Goal: Information Seeking & Learning: Learn about a topic

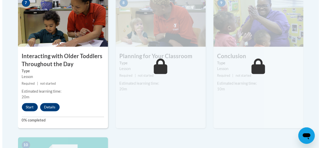
scroll to position [474, 0]
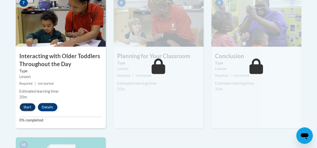
click at [24, 106] on button "Start" at bounding box center [28, 107] width 16 height 8
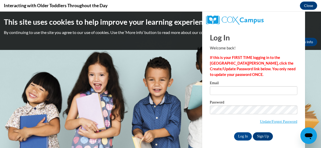
scroll to position [0, 0]
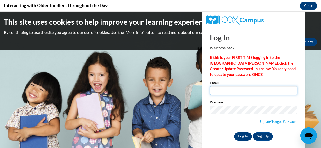
type input "corasenadavis@yahoo.com"
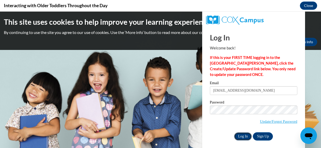
click at [241, 135] on input "Log In" at bounding box center [243, 136] width 18 height 8
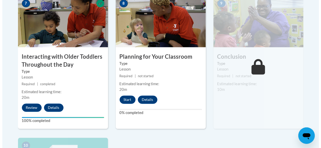
scroll to position [474, 0]
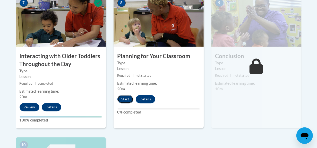
click at [123, 100] on button "Start" at bounding box center [125, 99] width 16 height 8
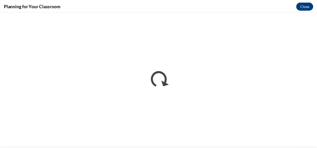
scroll to position [0, 0]
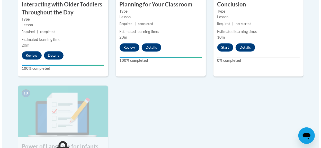
scroll to position [525, 0]
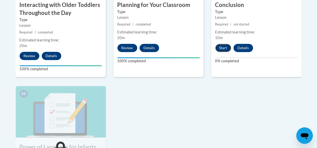
click at [224, 47] on button "Start" at bounding box center [223, 48] width 16 height 8
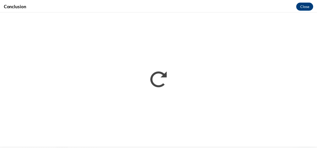
scroll to position [0, 0]
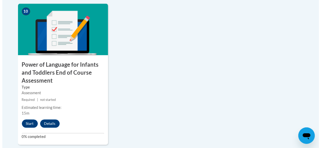
scroll to position [618, 0]
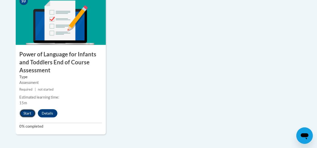
click at [27, 113] on button "Start" at bounding box center [28, 113] width 16 height 8
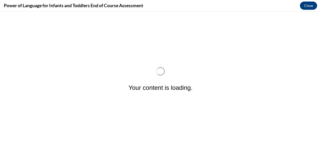
scroll to position [0, 0]
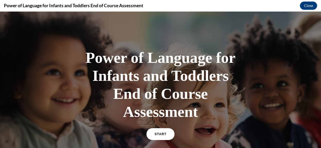
click at [166, 136] on link "START" at bounding box center [160, 134] width 28 height 12
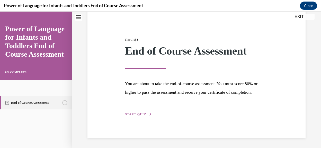
scroll to position [54, 0]
click at [136, 111] on div "Step 1 of 1 End of Course Assessment You are about to take the end-of-course as…" at bounding box center [196, 71] width 151 height 92
click at [137, 114] on span "START QUIZ" at bounding box center [135, 114] width 21 height 4
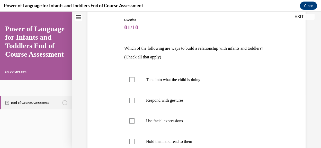
scroll to position [16, 0]
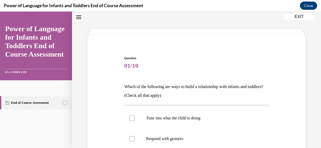
click at [99, 103] on div "Question 01/10 Which of the following are ways to build a relationship with inf…" at bounding box center [196, 147] width 221 height 214
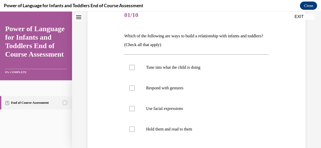
scroll to position [67, 0]
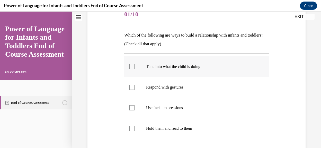
click at [133, 67] on div at bounding box center [131, 66] width 5 height 5
click at [133, 67] on input "Tune into what the child is doing" at bounding box center [131, 66] width 5 height 5
checkbox input "true"
click at [133, 87] on div at bounding box center [131, 87] width 5 height 5
click at [133, 87] on input "Respond with gestures" at bounding box center [131, 87] width 5 height 5
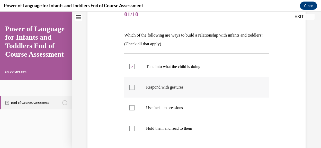
checkbox input "true"
click at [132, 107] on div at bounding box center [131, 107] width 5 height 5
click at [132, 107] on input "Use facial expressions" at bounding box center [131, 107] width 5 height 5
checkbox input "true"
click at [132, 129] on div at bounding box center [131, 128] width 5 height 5
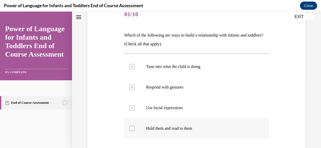
click at [132, 129] on input "Hold them and read to them" at bounding box center [131, 128] width 5 height 5
checkbox input "true"
click at [116, 126] on div "Question 01/10 Which of the following are ways to build a relationship with inf…" at bounding box center [196, 96] width 221 height 214
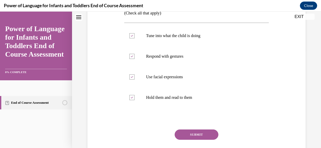
scroll to position [108, 0]
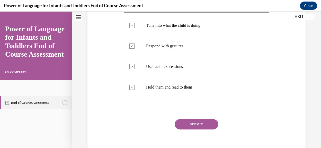
click at [180, 124] on button "SUBMIT" at bounding box center [197, 124] width 44 height 10
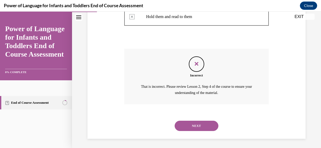
scroll to position [179, 0]
click at [187, 125] on button "NEXT" at bounding box center [197, 125] width 44 height 10
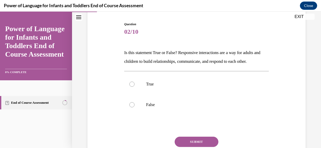
scroll to position [51, 0]
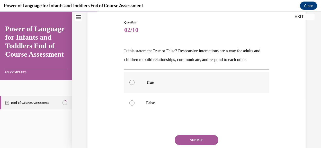
click at [134, 93] on label "True" at bounding box center [196, 82] width 145 height 21
click at [134, 85] on input "True" at bounding box center [131, 82] width 5 height 5
radio input "true"
click at [89, 117] on div "Question 02/10 Is this statement True or False? Responsive interactions are a w…" at bounding box center [196, 91] width 221 height 172
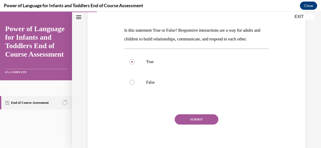
scroll to position [82, 0]
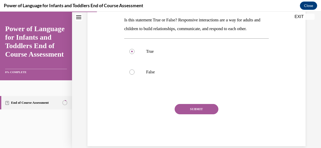
click at [186, 114] on button "SUBMIT" at bounding box center [197, 109] width 44 height 10
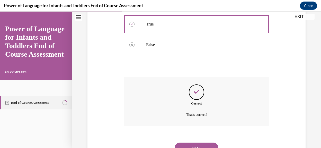
scroll to position [141, 0]
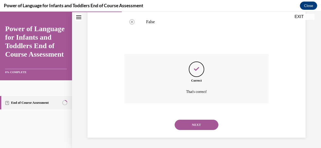
click at [189, 123] on button "NEXT" at bounding box center [197, 125] width 44 height 10
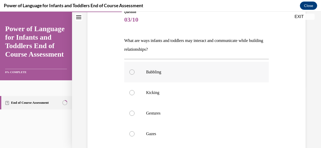
scroll to position [72, 0]
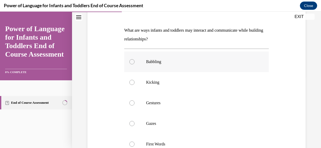
click at [133, 63] on div at bounding box center [131, 61] width 5 height 5
click at [133, 63] on input "Babbling" at bounding box center [131, 61] width 5 height 5
radio input "true"
click at [130, 81] on div at bounding box center [131, 82] width 5 height 5
click at [130, 81] on input "Kicking" at bounding box center [131, 82] width 5 height 5
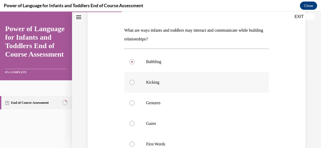
radio input "true"
click at [131, 101] on div at bounding box center [131, 102] width 5 height 5
click at [131, 101] on input "Gestures" at bounding box center [131, 102] width 5 height 5
radio input "true"
click at [129, 121] on input "Gazes" at bounding box center [131, 123] width 5 height 5
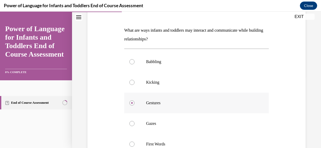
radio input "true"
click at [129, 142] on input "First Words" at bounding box center [131, 144] width 5 height 5
radio input "true"
click at [106, 97] on div "Question 03/10 What are ways infants and toddlers may interact and communicate …" at bounding box center [196, 111] width 221 height 255
click at [129, 100] on label "Gestures" at bounding box center [196, 103] width 145 height 21
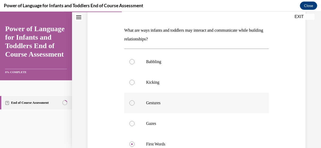
click at [129, 100] on input "Gestures" at bounding box center [131, 102] width 5 height 5
radio input "true"
click at [107, 111] on div "Question 03/10 What are ways infants and toddlers may interact and communicate …" at bounding box center [196, 111] width 221 height 255
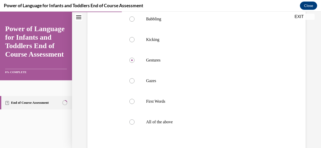
scroll to position [124, 0]
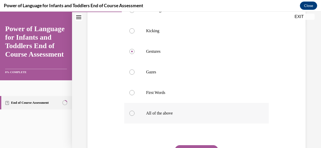
click at [128, 112] on label "All of the above" at bounding box center [196, 113] width 145 height 21
click at [129, 112] on input "All of the above" at bounding box center [131, 113] width 5 height 5
radio input "true"
click at [119, 115] on div "Question 03/10 What are ways infants and toddlers may interact and communicate …" at bounding box center [196, 60] width 221 height 255
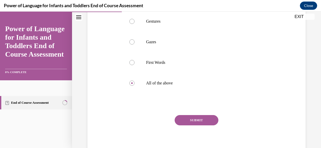
scroll to position [154, 0]
click at [186, 116] on button "SUBMIT" at bounding box center [197, 119] width 44 height 10
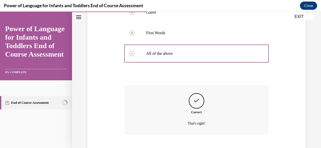
scroll to position [215, 0]
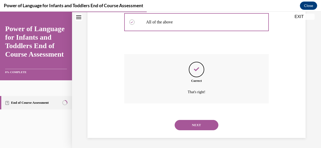
click at [191, 125] on button "NEXT" at bounding box center [197, 125] width 44 height 10
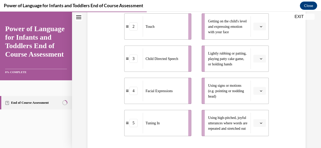
scroll to position [144, 0]
drag, startPoint x: 213, startPoint y: 14, endPoint x: 171, endPoint y: 94, distance: 90.5
click at [171, 94] on div "1 Gestures 2 Touch 3 Child Directed Speech 4 Facial Expressions 5 Tuning In Pay…" at bounding box center [196, 52] width 145 height 165
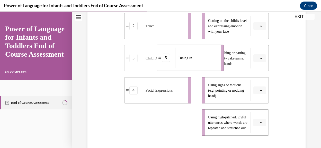
drag, startPoint x: 148, startPoint y: 135, endPoint x: 193, endPoint y: 40, distance: 105.2
click at [191, 43] on ul "1 Gestures 2 Touch 3 Child Directed Speech 4 Facial Expressions 5 Tuning In" at bounding box center [160, 58] width 72 height 155
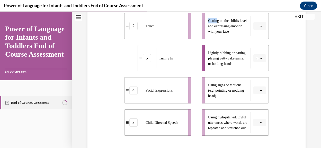
drag, startPoint x: 193, startPoint y: 40, endPoint x: 216, endPoint y: 22, distance: 28.4
click at [216, 22] on div "1 Gestures 2 Touch 5 Tuning In 4 Facial Expressions 3 Child Directed Speech Pay…" at bounding box center [196, 52] width 145 height 165
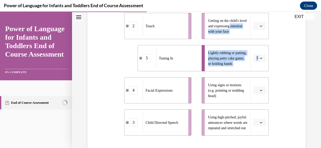
drag, startPoint x: 263, startPoint y: 49, endPoint x: 266, endPoint y: 51, distance: 3.6
click at [266, 51] on div "Question 04/10 Please match each example with the correct element of responsive…" at bounding box center [196, 60] width 147 height 280
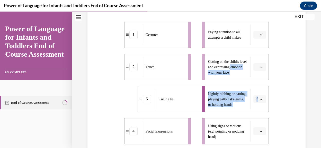
scroll to position [103, 0]
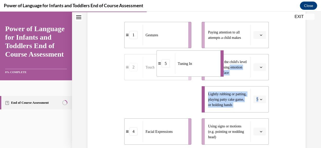
drag, startPoint x: 170, startPoint y: 115, endPoint x: 221, endPoint y: 44, distance: 87.5
click at [213, 51] on li "5 Tuning In" at bounding box center [189, 63] width 67 height 26
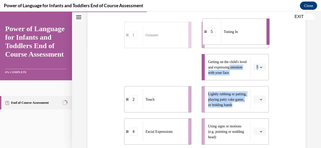
drag, startPoint x: 183, startPoint y: 79, endPoint x: 251, endPoint y: 42, distance: 76.9
click at [251, 42] on div "Tuning In" at bounding box center [242, 31] width 42 height 21
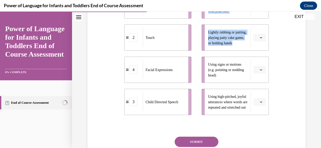
scroll to position [154, 0]
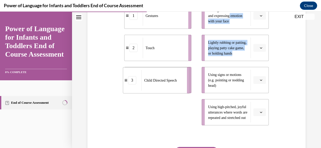
drag, startPoint x: 159, startPoint y: 125, endPoint x: 156, endPoint y: 92, distance: 33.3
click at [156, 91] on div "Child Directed Speech" at bounding box center [163, 80] width 42 height 21
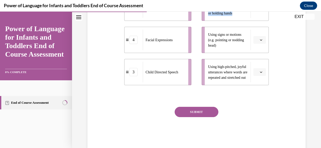
scroll to position [196, 0]
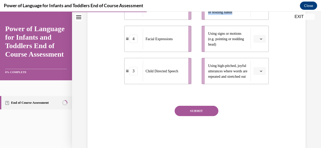
click at [184, 116] on button "SUBMIT" at bounding box center [197, 111] width 44 height 10
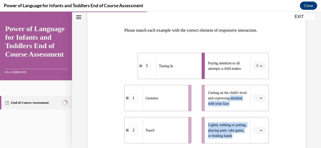
scroll to position [82, 0]
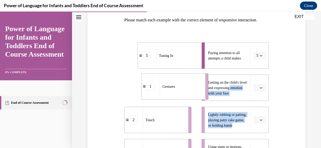
drag, startPoint x: 143, startPoint y: 101, endPoint x: 164, endPoint y: 99, distance: 21.2
click at [164, 97] on div "Gestures" at bounding box center [181, 86] width 42 height 21
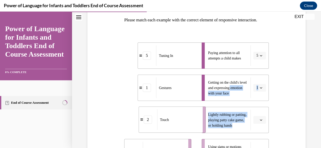
drag, startPoint x: 158, startPoint y: 131, endPoint x: 175, endPoint y: 130, distance: 17.8
click at [175, 130] on div "Touch" at bounding box center [178, 119] width 42 height 21
drag, startPoint x: 175, startPoint y: 130, endPoint x: 190, endPoint y: 129, distance: 14.8
click at [190, 128] on div "Touch" at bounding box center [179, 117] width 42 height 21
click at [190, 129] on div "Touch" at bounding box center [177, 120] width 42 height 21
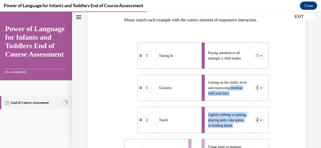
click at [119, 140] on div "Question 04/10 Please match each example with the correct element of responsive…" at bounding box center [196, 117] width 221 height 287
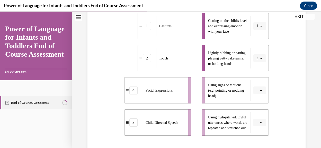
scroll to position [154, 0]
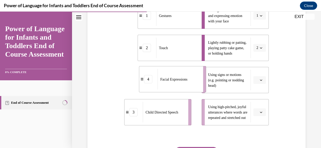
drag, startPoint x: 148, startPoint y: 91, endPoint x: 168, endPoint y: 90, distance: 20.2
click at [168, 82] on span "Facial Expressions" at bounding box center [173, 78] width 27 height 5
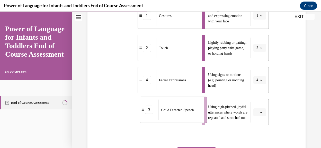
drag, startPoint x: 142, startPoint y: 125, endPoint x: 158, endPoint y: 122, distance: 15.9
click at [159, 120] on div "Child Directed Speech" at bounding box center [180, 110] width 42 height 21
click at [123, 129] on div "Question 04/10 Please match each example with the correct element of responsive…" at bounding box center [196, 49] width 147 height 280
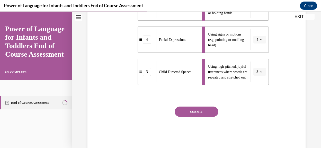
scroll to position [196, 0]
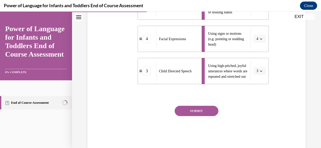
click at [186, 116] on button "SUBMIT" at bounding box center [197, 111] width 44 height 10
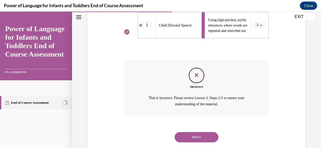
scroll to position [241, 0]
click at [197, 141] on button "NEXT" at bounding box center [197, 137] width 44 height 10
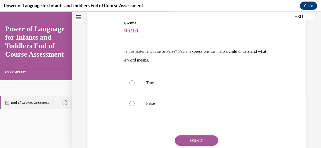
scroll to position [51, 0]
click at [133, 103] on div at bounding box center [131, 102] width 5 height 5
click at [133, 103] on input "False" at bounding box center [131, 102] width 5 height 5
radio input "true"
click at [182, 138] on button "SUBMIT" at bounding box center [197, 140] width 44 height 10
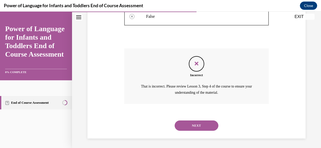
scroll to position [138, 0]
click at [183, 126] on button "NEXT" at bounding box center [197, 125] width 44 height 10
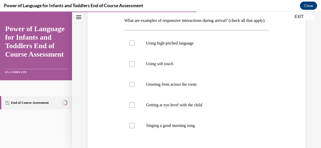
scroll to position [82, 0]
click at [128, 114] on label "Getting at eye-level with the child" at bounding box center [196, 104] width 145 height 21
click at [129, 107] on input "Getting at eye-level with the child" at bounding box center [131, 104] width 5 height 5
checkbox input "true"
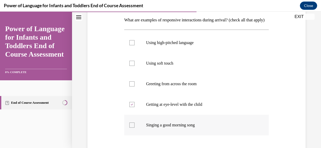
click at [124, 135] on label "Singing a good morning song" at bounding box center [196, 125] width 145 height 21
click at [129, 128] on input "Singing a good morning song" at bounding box center [131, 125] width 5 height 5
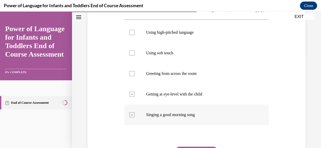
scroll to position [103, 0]
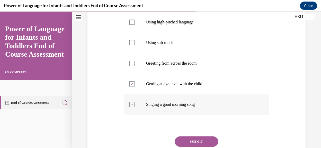
click at [131, 106] on icon at bounding box center [132, 105] width 2 height 2
click at [131, 107] on input "Singing a good morning song" at bounding box center [131, 104] width 5 height 5
checkbox input "false"
click at [132, 25] on div at bounding box center [131, 22] width 5 height 5
click at [132, 25] on input "Using high-pitched language" at bounding box center [131, 22] width 5 height 5
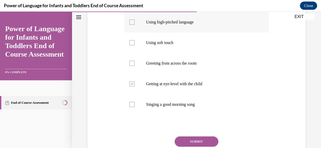
checkbox input "true"
click at [110, 119] on div "Question 06/10 What are examples of responsive interactions during arrival? (ch…" at bounding box center [196, 65] width 221 height 225
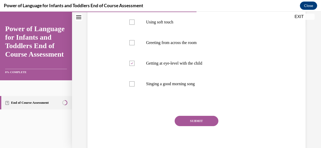
scroll to position [134, 0]
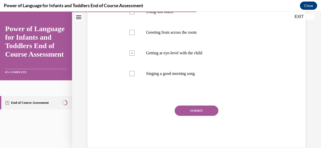
drag, startPoint x: 184, startPoint y: 118, endPoint x: 175, endPoint y: 117, distance: 8.5
click at [175, 116] on button "SUBMIT" at bounding box center [197, 111] width 44 height 10
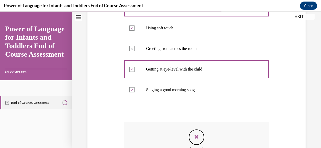
scroll to position [128, 0]
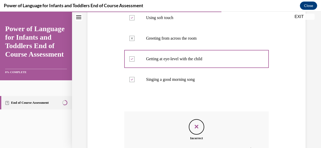
click at [225, 104] on div at bounding box center [196, 101] width 145 height 6
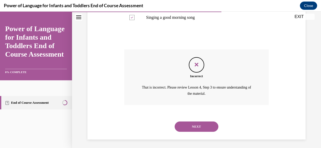
scroll to position [200, 0]
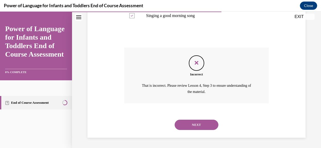
click at [188, 124] on button "NEXT" at bounding box center [197, 125] width 44 height 10
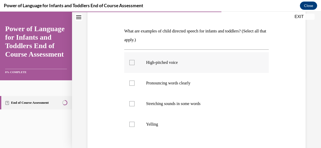
scroll to position [72, 0]
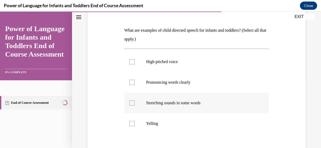
click at [133, 103] on div at bounding box center [131, 102] width 5 height 5
click at [133, 103] on input "Stretching sounds in some words" at bounding box center [131, 102] width 5 height 5
checkbox input "true"
click at [133, 83] on div at bounding box center [131, 82] width 5 height 5
click at [133, 83] on input "Pronouncing words clearly" at bounding box center [131, 82] width 5 height 5
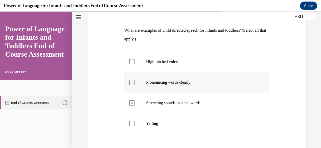
checkbox input "true"
click at [133, 63] on div at bounding box center [131, 61] width 5 height 5
click at [133, 63] on input "High-pitched voice" at bounding box center [131, 61] width 5 height 5
checkbox input "true"
click at [116, 95] on div "Question 07/10 What are examples of child directed speech for infants and toddl…" at bounding box center [196, 91] width 221 height 214
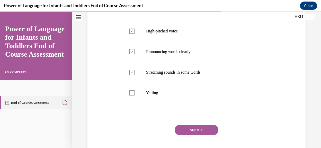
scroll to position [103, 0]
drag, startPoint x: 188, startPoint y: 126, endPoint x: 187, endPoint y: 130, distance: 4.4
click at [187, 130] on button "SUBMIT" at bounding box center [197, 130] width 44 height 10
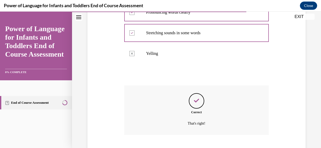
scroll to position [173, 0]
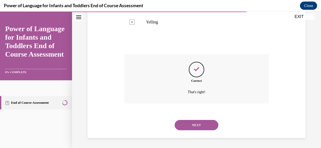
click at [183, 122] on button "NEXT" at bounding box center [197, 125] width 44 height 10
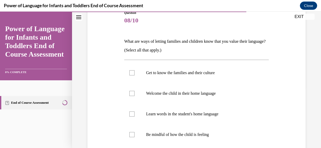
scroll to position [62, 0]
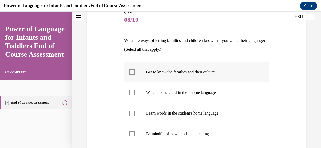
click at [130, 74] on div at bounding box center [131, 71] width 5 height 5
click at [130, 74] on input "Get to know the families and their culture" at bounding box center [131, 71] width 5 height 5
checkbox input "true"
click at [133, 95] on div at bounding box center [131, 92] width 5 height 5
click at [133, 95] on input "Welcome the child in their home language" at bounding box center [131, 92] width 5 height 5
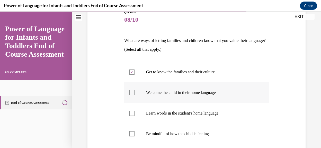
checkbox input "true"
click at [132, 115] on div at bounding box center [131, 113] width 5 height 5
click at [132, 115] on input "Learn words in the student's home language" at bounding box center [131, 113] width 5 height 5
checkbox input "true"
click at [132, 133] on div at bounding box center [131, 133] width 5 height 5
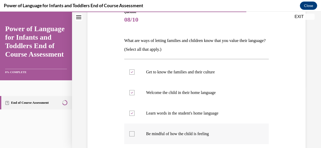
click at [132, 133] on input "Be mindful of how the child is feeling" at bounding box center [131, 133] width 5 height 5
checkbox input "true"
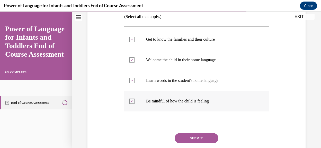
scroll to position [103, 0]
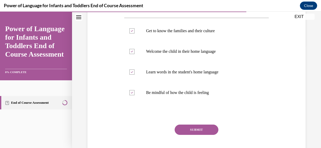
click at [189, 131] on button "SUBMIT" at bounding box center [197, 130] width 44 height 10
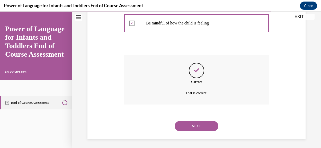
scroll to position [173, 0]
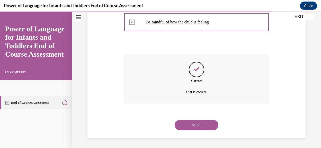
click at [188, 123] on button "NEXT" at bounding box center [197, 125] width 44 height 10
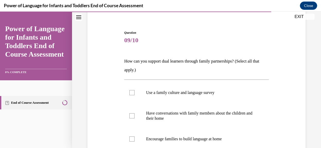
scroll to position [51, 0]
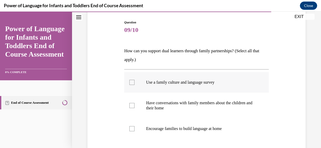
click at [134, 82] on div at bounding box center [131, 82] width 5 height 5
click at [134, 82] on input "Use a family culture and language survey" at bounding box center [131, 82] width 5 height 5
checkbox input "true"
click at [133, 106] on div at bounding box center [131, 105] width 5 height 5
click at [133, 106] on input "Have conversations with family members about the children and their home" at bounding box center [131, 105] width 5 height 5
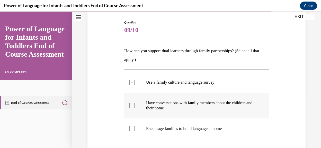
checkbox input "true"
click at [131, 127] on div at bounding box center [131, 128] width 5 height 5
click at [131, 127] on input "Encourage families to build language at home" at bounding box center [131, 128] width 5 height 5
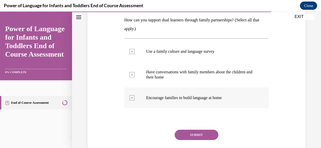
scroll to position [93, 0]
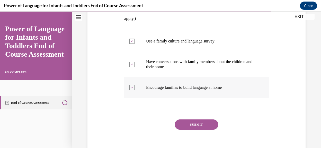
click at [171, 93] on label "Encourage families to build language at home" at bounding box center [196, 87] width 145 height 21
click at [135, 90] on input "Encourage families to build language at home" at bounding box center [131, 87] width 5 height 5
checkbox input "false"
drag, startPoint x: 186, startPoint y: 117, endPoint x: 188, endPoint y: 125, distance: 8.1
drag, startPoint x: 188, startPoint y: 125, endPoint x: 184, endPoint y: 127, distance: 4.1
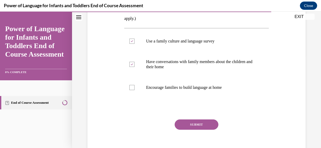
click at [184, 127] on button "SUBMIT" at bounding box center [197, 124] width 44 height 10
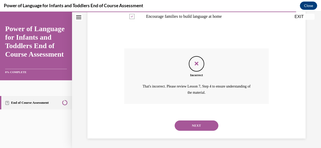
scroll to position [164, 0]
click at [164, 123] on div "NEXT" at bounding box center [196, 125] width 145 height 21
click at [190, 125] on button "NEXT" at bounding box center [197, 125] width 44 height 10
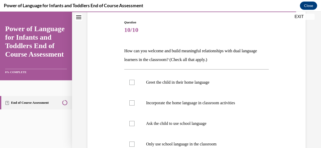
scroll to position [62, 0]
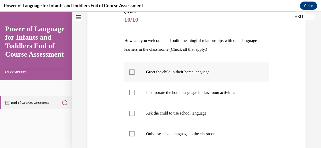
click at [128, 74] on label "Greet the child in their home language" at bounding box center [196, 72] width 145 height 21
click at [129, 74] on input "Greet the child in their home language" at bounding box center [131, 71] width 5 height 5
checkbox input "true"
click at [132, 92] on div at bounding box center [131, 92] width 5 height 5
click at [132, 92] on input "Incorporate the home language in classroom activities" at bounding box center [131, 92] width 5 height 5
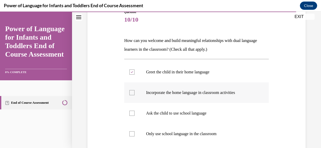
checkbox input "true"
click at [112, 133] on div "Question 10/10 How can you welcome and build meaningful relationships with dual…" at bounding box center [196, 101] width 221 height 214
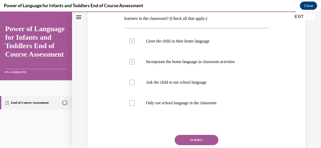
scroll to position [103, 0]
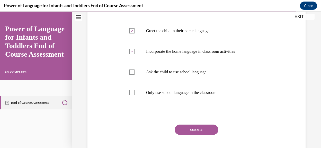
click at [188, 127] on button "SUBMIT" at bounding box center [197, 130] width 44 height 10
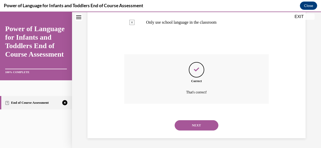
scroll to position [173, 0]
click at [187, 127] on button "NEXT" at bounding box center [197, 125] width 44 height 10
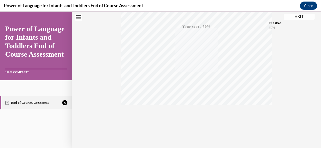
scroll to position [127, 0]
click at [195, 114] on icon "button" at bounding box center [197, 117] width 18 height 6
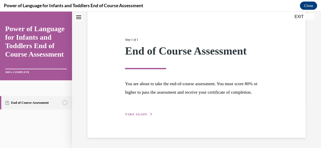
scroll to position [54, 0]
click at [142, 113] on span "TAKE AGAIN" at bounding box center [136, 114] width 22 height 4
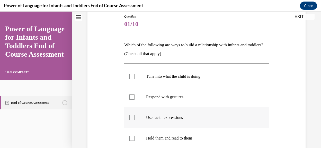
scroll to position [57, 0]
click at [136, 78] on label "Tune into what the child is doing" at bounding box center [196, 77] width 145 height 21
click at [135, 78] on input "Tune into what the child is doing" at bounding box center [131, 76] width 5 height 5
checkbox input "true"
click at [130, 97] on div at bounding box center [131, 97] width 5 height 5
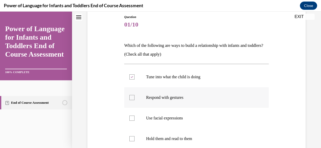
click at [130, 97] on input "Respond with gestures" at bounding box center [131, 97] width 5 height 5
checkbox input "true"
click at [130, 117] on div at bounding box center [131, 118] width 5 height 5
click at [130, 117] on input "Use facial expressions" at bounding box center [131, 118] width 5 height 5
checkbox input "true"
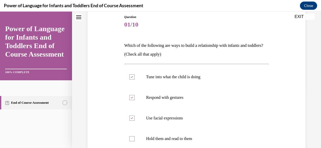
click at [117, 126] on div "Question 01/10 Which of the following are ways to build a relationship with inf…" at bounding box center [196, 106] width 221 height 214
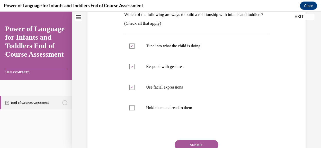
scroll to position [98, 0]
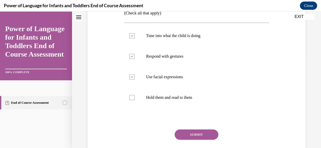
click at [204, 136] on button "SUBMIT" at bounding box center [197, 134] width 44 height 10
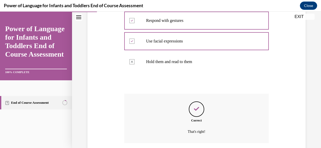
scroll to position [173, 0]
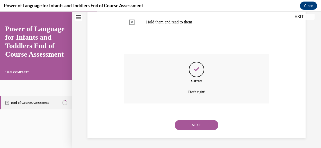
click at [184, 126] on button "NEXT" at bounding box center [197, 125] width 44 height 10
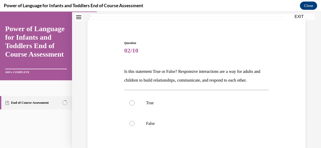
scroll to position [41, 0]
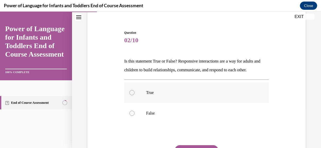
click at [133, 103] on label "True" at bounding box center [196, 92] width 145 height 21
click at [133, 95] on input "True" at bounding box center [131, 92] width 5 height 5
radio input "true"
click at [110, 120] on div "Question 02/10 Is this statement True or False? Responsive interactions are a w…" at bounding box center [196, 101] width 221 height 172
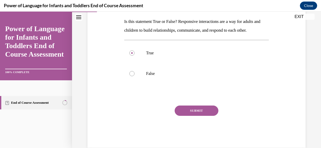
scroll to position [82, 0]
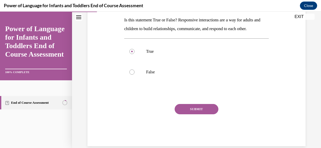
click at [182, 114] on button "SUBMIT" at bounding box center [197, 109] width 44 height 10
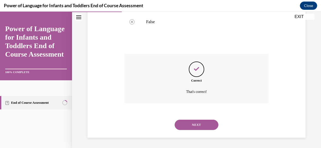
scroll to position [141, 0]
click at [185, 124] on button "NEXT" at bounding box center [197, 125] width 44 height 10
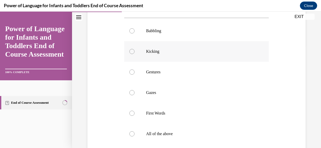
scroll to position [113, 0]
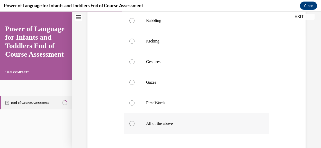
click at [133, 123] on div at bounding box center [131, 123] width 5 height 5
click at [133, 123] on input "All of the above" at bounding box center [131, 123] width 5 height 5
radio input "true"
click at [115, 131] on div "Question 03/10 What are ways infants and toddlers may interact and communicate …" at bounding box center [196, 70] width 221 height 255
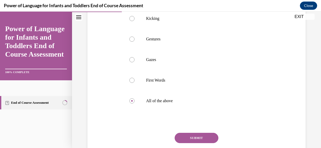
scroll to position [144, 0]
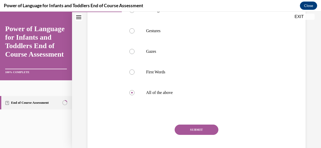
click at [188, 129] on button "SUBMIT" at bounding box center [197, 130] width 44 height 10
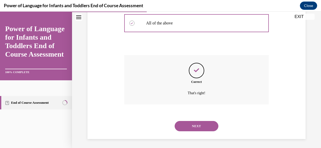
scroll to position [215, 0]
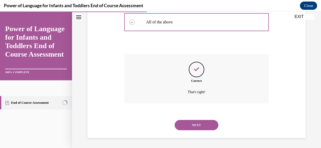
click at [185, 123] on button "NEXT" at bounding box center [197, 125] width 44 height 10
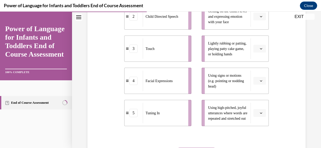
scroll to position [154, 0]
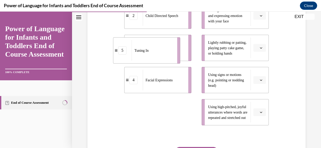
drag, startPoint x: 156, startPoint y: 106, endPoint x: 144, endPoint y: 29, distance: 78.4
click at [144, 36] on ul "1 Gestures 2 Child Directed Speech 3 Touch 4 Facial Expressions 5 Tuning In" at bounding box center [160, 47] width 72 height 155
drag, startPoint x: 156, startPoint y: 126, endPoint x: 149, endPoint y: 50, distance: 76.8
click at [149, 49] on li "5 Tuning In" at bounding box center [150, 36] width 67 height 26
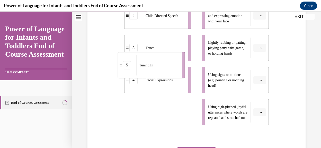
drag, startPoint x: 159, startPoint y: 123, endPoint x: 162, endPoint y: 30, distance: 92.7
click at [154, 52] on li "5 Tuning In" at bounding box center [151, 65] width 67 height 26
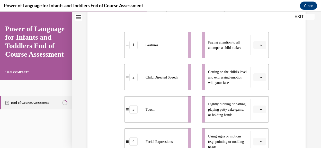
scroll to position [93, 0]
click at [257, 48] on span "Please select an option" at bounding box center [258, 45] width 2 height 5
click at [254, 119] on div "5" at bounding box center [255, 117] width 13 height 10
click at [101, 131] on div "Question 04/10 Please match each example with the correct element of responsive…" at bounding box center [196, 106] width 221 height 287
click at [255, 81] on button "button" at bounding box center [260, 78] width 13 height 8
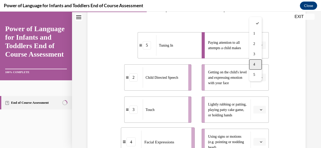
click at [254, 65] on span "4" at bounding box center [255, 65] width 2 height 4
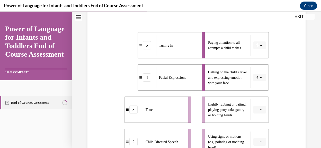
click at [260, 111] on icon "button" at bounding box center [261, 109] width 3 height 3
click at [255, 84] on span "3" at bounding box center [255, 86] width 2 height 4
click at [275, 127] on div "Question 04/10 Please match each example with the correct element of responsive…" at bounding box center [196, 106] width 221 height 287
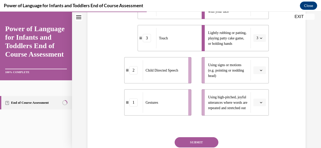
scroll to position [165, 0]
click at [259, 72] on span "button" at bounding box center [261, 70] width 4 height 4
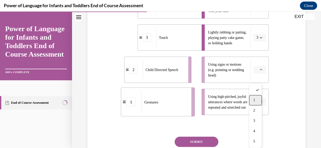
click at [253, 101] on div "1" at bounding box center [255, 100] width 13 height 10
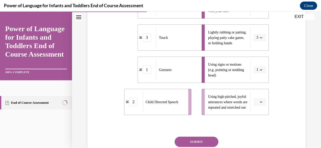
click at [255, 106] on button "button" at bounding box center [260, 102] width 13 height 8
click at [255, 67] on span "2" at bounding box center [255, 68] width 2 height 4
click at [264, 127] on div "Question 04/10 Please match each example with the correct element of responsive…" at bounding box center [196, 43] width 145 height 272
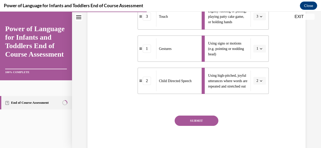
scroll to position [196, 0]
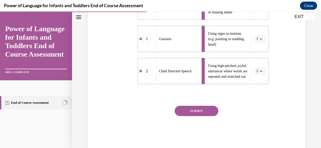
click at [194, 116] on button "SUBMIT" at bounding box center [197, 111] width 44 height 10
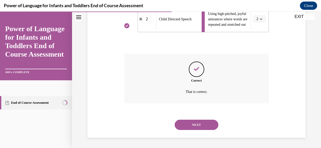
scroll to position [256, 0]
click at [202, 123] on button "NEXT" at bounding box center [197, 125] width 44 height 10
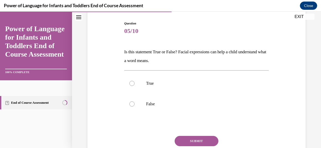
scroll to position [51, 0]
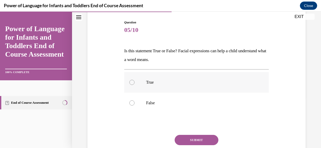
click at [133, 82] on div at bounding box center [131, 82] width 5 height 5
click at [133, 82] on input "True" at bounding box center [131, 82] width 5 height 5
radio input "true"
click at [189, 140] on button "SUBMIT" at bounding box center [197, 140] width 44 height 10
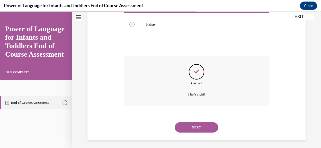
scroll to position [132, 0]
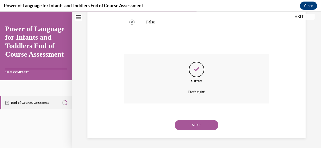
click at [193, 125] on button "NEXT" at bounding box center [197, 125] width 44 height 10
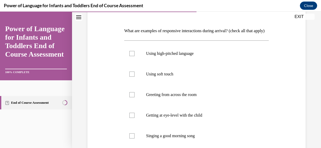
scroll to position [72, 0]
click at [131, 56] on div at bounding box center [131, 52] width 5 height 5
click at [131, 56] on input "Using high-pitched language" at bounding box center [131, 52] width 5 height 5
checkbox input "true"
click at [130, 76] on div at bounding box center [131, 73] width 5 height 5
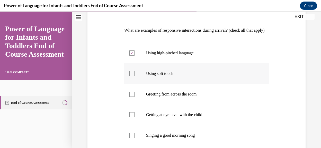
click at [130, 76] on input "Using soft touch" at bounding box center [131, 73] width 5 height 5
checkbox input "true"
click at [131, 117] on div at bounding box center [131, 114] width 5 height 5
click at [131, 117] on input "Getting at eye-level with the child" at bounding box center [131, 114] width 5 height 5
checkbox input "true"
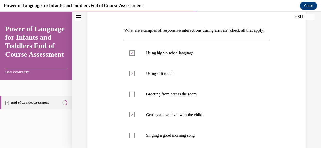
click at [108, 124] on div "Question 06/10 What are examples of responsive interactions during arrival? (ch…" at bounding box center [196, 96] width 221 height 225
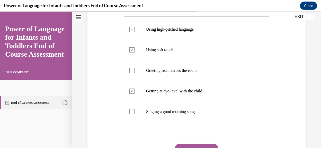
scroll to position [103, 0]
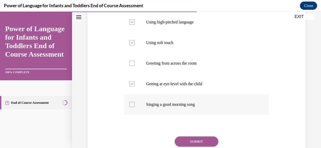
click at [130, 107] on div at bounding box center [131, 104] width 5 height 5
click at [130, 107] on input "Singing a good morning song" at bounding box center [131, 104] width 5 height 5
checkbox input "true"
click at [108, 131] on div "Question 06/10 What are examples of responsive interactions during arrival? (ch…" at bounding box center [196, 65] width 221 height 225
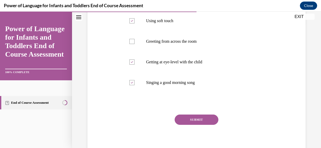
scroll to position [134, 0]
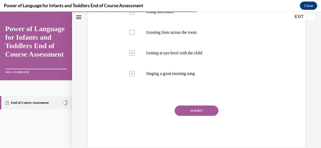
click at [198, 116] on button "SUBMIT" at bounding box center [197, 111] width 44 height 10
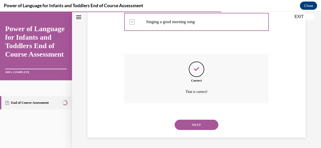
scroll to position [194, 0]
click at [196, 125] on button "NEXT" at bounding box center [197, 125] width 44 height 10
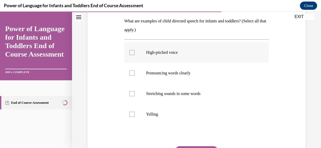
scroll to position [82, 0]
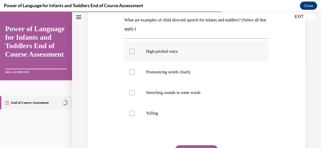
click at [132, 53] on div at bounding box center [131, 51] width 5 height 5
click at [132, 53] on input "High-pitched voice" at bounding box center [131, 51] width 5 height 5
checkbox input "true"
click at [130, 72] on div at bounding box center [131, 71] width 5 height 5
click at [130, 72] on input "Pronouncing words clearly" at bounding box center [131, 71] width 5 height 5
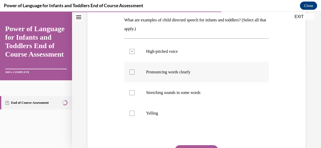
checkbox input "true"
click at [131, 92] on div at bounding box center [131, 92] width 5 height 5
click at [131, 92] on input "Stretching sounds in some words" at bounding box center [131, 92] width 5 height 5
checkbox input "true"
click at [115, 96] on div "Question 07/10 What are examples of child directed speech for infants and toddl…" at bounding box center [196, 81] width 221 height 214
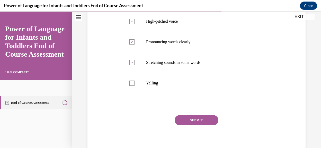
scroll to position [113, 0]
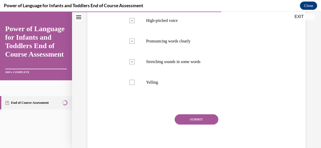
click at [185, 121] on button "SUBMIT" at bounding box center [197, 119] width 44 height 10
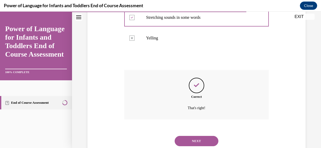
scroll to position [173, 0]
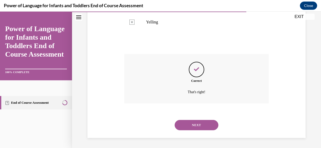
click at [184, 124] on button "NEXT" at bounding box center [197, 125] width 44 height 10
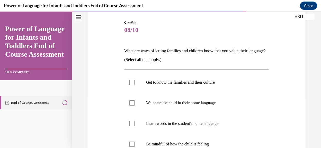
scroll to position [62, 0]
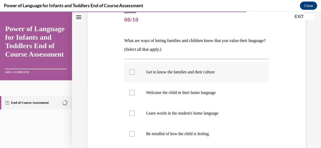
click at [131, 73] on div at bounding box center [131, 71] width 5 height 5
click at [131, 73] on input "Get to know the families and their culture" at bounding box center [131, 71] width 5 height 5
checkbox input "true"
click at [130, 92] on div at bounding box center [131, 92] width 5 height 5
click at [130, 92] on input "Welcome the child in their home language" at bounding box center [131, 92] width 5 height 5
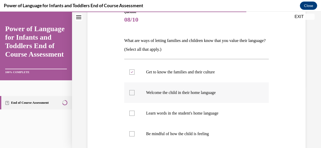
checkbox input "true"
click at [130, 113] on div at bounding box center [131, 113] width 5 height 5
click at [130, 113] on input "Learn words in the student's home language" at bounding box center [131, 113] width 5 height 5
checkbox input "true"
click at [130, 132] on div at bounding box center [131, 133] width 5 height 5
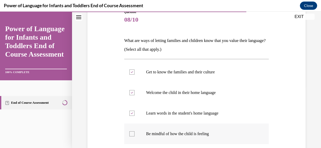
click at [130, 132] on input "Be mindful of how the child is feeling" at bounding box center [131, 133] width 5 height 5
checkbox input "true"
click at [104, 129] on div "Question 08/10 What are ways of letting families and children know that you val…" at bounding box center [196, 101] width 221 height 214
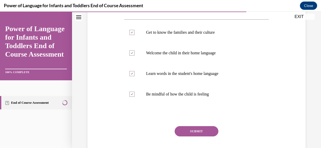
scroll to position [103, 0]
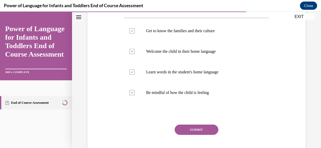
click at [209, 131] on button "SUBMIT" at bounding box center [197, 130] width 44 height 10
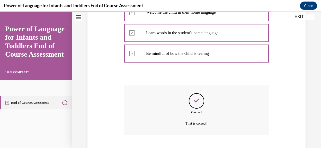
scroll to position [173, 0]
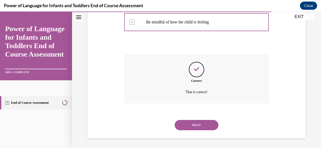
click at [194, 121] on button "NEXT" at bounding box center [197, 125] width 44 height 10
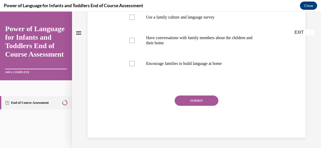
scroll to position [0, 0]
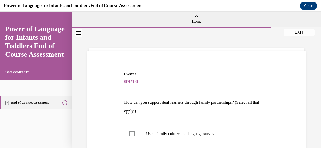
click at [153, 114] on p "How can you support dual learners through family partnerships? (Select all that…" at bounding box center [196, 107] width 145 height 18
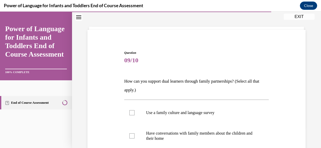
scroll to position [31, 0]
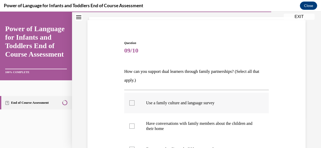
click at [131, 102] on div at bounding box center [131, 102] width 5 height 5
click at [131, 102] on input "Use a family culture and language survey" at bounding box center [131, 102] width 5 height 5
checkbox input "true"
click at [132, 128] on div at bounding box center [131, 126] width 5 height 5
click at [132, 128] on input "Have conversations with family members about the children and their home" at bounding box center [131, 126] width 5 height 5
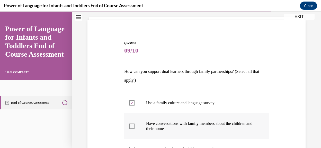
checkbox input "true"
click at [107, 127] on div "Question 09/10 How can you support dual learners through family partnerships? (…" at bounding box center [196, 124] width 221 height 198
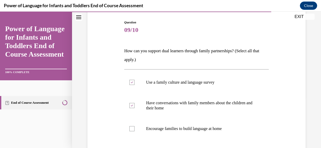
scroll to position [62, 0]
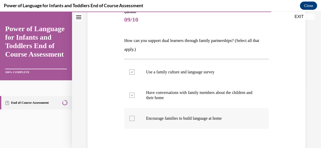
click at [129, 120] on div at bounding box center [131, 118] width 5 height 5
click at [129, 120] on input "Encourage families to build language at home" at bounding box center [131, 118] width 5 height 5
checkbox input "true"
click at [112, 127] on div "Question 09/10 How can you support dual learners through family partnerships? (…" at bounding box center [196, 93] width 221 height 198
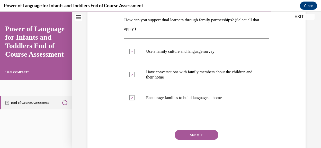
scroll to position [93, 0]
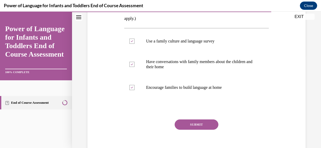
click at [188, 127] on button "SUBMIT" at bounding box center [197, 124] width 44 height 10
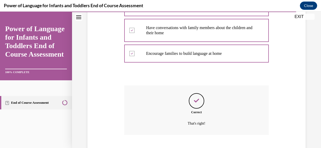
scroll to position [158, 0]
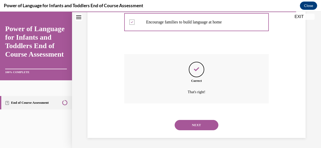
click at [188, 127] on button "NEXT" at bounding box center [197, 125] width 44 height 10
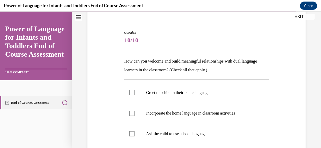
scroll to position [51, 0]
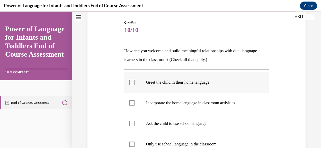
click at [132, 84] on div at bounding box center [131, 82] width 5 height 5
click at [132, 84] on input "Greet the child in their home language" at bounding box center [131, 82] width 5 height 5
checkbox input "true"
click at [131, 103] on div at bounding box center [131, 102] width 5 height 5
click at [131, 103] on input "Incorporate the home language in classroom activities" at bounding box center [131, 102] width 5 height 5
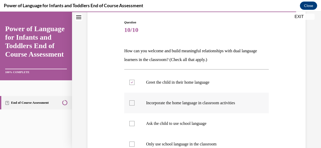
checkbox input "true"
click at [107, 129] on div "Question 10/10 How can you welcome and build meaningful relationships with dual…" at bounding box center [196, 112] width 221 height 214
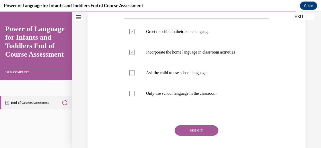
scroll to position [103, 0]
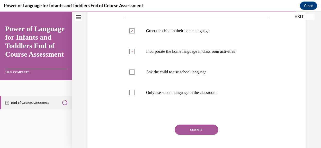
click at [181, 130] on button "SUBMIT" at bounding box center [197, 130] width 44 height 10
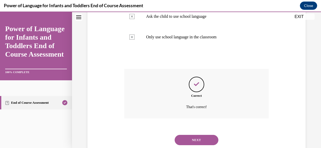
scroll to position [173, 0]
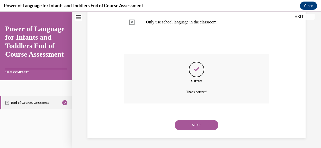
click at [183, 124] on button "NEXT" at bounding box center [197, 125] width 44 height 10
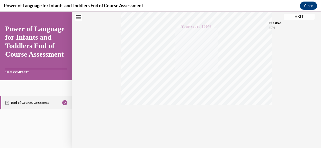
scroll to position [127, 0]
click at [298, 14] on button "EXIT" at bounding box center [299, 17] width 31 height 6
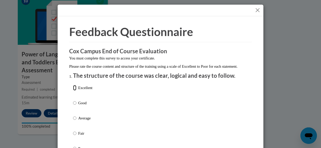
click at [73, 91] on input "Excellent" at bounding box center [74, 88] width 3 height 6
radio input "true"
click at [116, 98] on div "Excellent Good Average Fair Poor" at bounding box center [160, 124] width 175 height 84
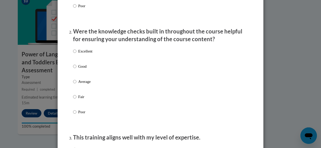
scroll to position [144, 0]
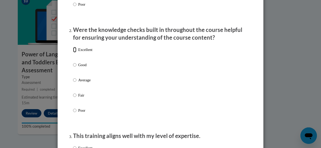
click at [73, 53] on input "Excellent" at bounding box center [74, 50] width 3 height 6
radio input "true"
click at [113, 74] on div "Excellent Good Average Fair Poor" at bounding box center [160, 86] width 175 height 84
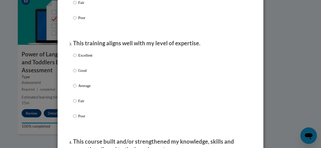
scroll to position [247, 0]
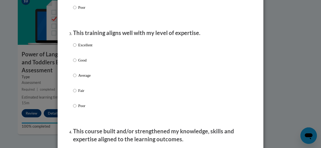
click at [74, 50] on label "Excellent" at bounding box center [82, 49] width 19 height 14
click at [74, 48] on input "Excellent" at bounding box center [74, 45] width 3 height 6
radio input "true"
click at [114, 72] on div "Excellent Good Average Fair Poor" at bounding box center [160, 82] width 175 height 84
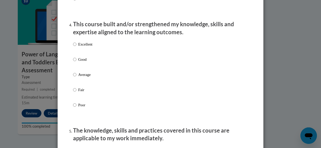
scroll to position [360, 0]
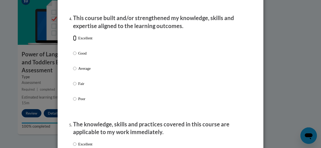
click at [73, 41] on input "Excellent" at bounding box center [74, 38] width 3 height 6
radio input "true"
click at [118, 88] on div "Excellent Good Average Fair Poor" at bounding box center [160, 75] width 175 height 84
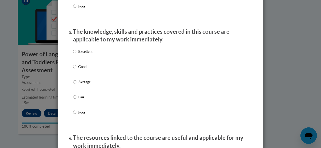
scroll to position [463, 0]
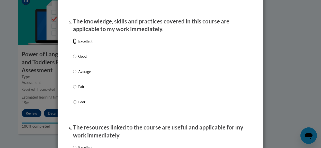
click at [73, 44] on input "Excellent" at bounding box center [74, 41] width 3 height 6
radio input "true"
click at [102, 66] on div "Excellent Good Average Fair Poor" at bounding box center [160, 78] width 175 height 84
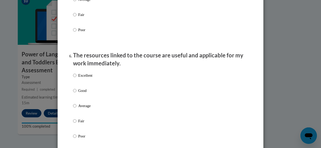
scroll to position [546, 0]
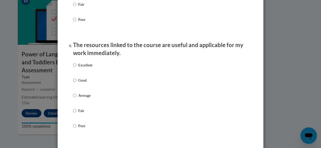
click at [70, 68] on ol "The structure of the course was clear, logical and easy to follow. Excellent Go…" at bounding box center [160, 15] width 183 height 978
click at [73, 68] on input "Excellent" at bounding box center [74, 65] width 3 height 6
radio input "true"
click at [110, 87] on div "Excellent Good Average Fair Poor" at bounding box center [160, 102] width 175 height 84
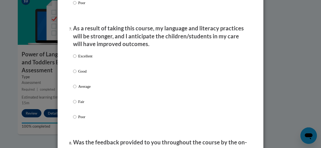
scroll to position [669, 0]
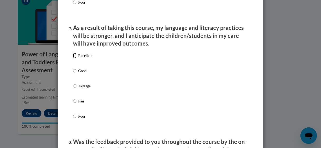
click at [73, 58] on input "Excellent" at bounding box center [74, 56] width 3 height 6
radio input "true"
click at [111, 77] on div "Excellent Good Average Fair Poor" at bounding box center [160, 92] width 175 height 84
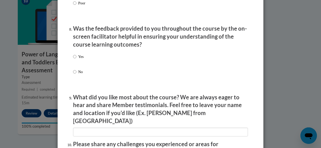
scroll to position [793, 0]
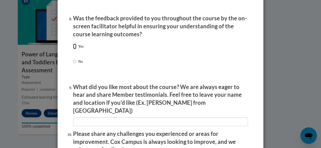
click at [73, 49] on input "Yes" at bounding box center [74, 46] width 3 height 6
radio input "true"
click at [73, 59] on input "No" at bounding box center [74, 62] width 3 height 6
radio input "true"
click at [73, 43] on input "Yes" at bounding box center [74, 46] width 3 height 6
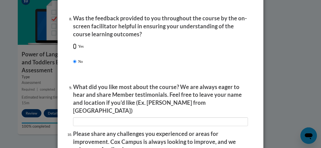
radio input "true"
click at [165, 79] on div "Yes No" at bounding box center [160, 60] width 175 height 38
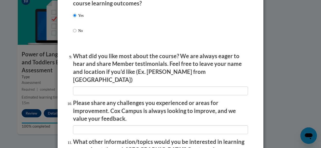
scroll to position [834, 0]
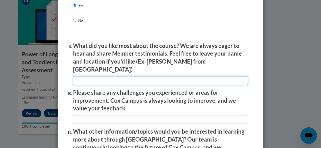
click at [165, 79] on input "textbox" at bounding box center [160, 80] width 175 height 9
type input "how to interact with my toddlers and infants"
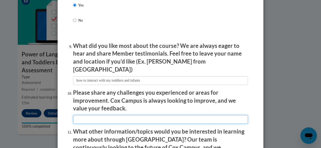
click at [144, 116] on input "textbox" at bounding box center [160, 119] width 175 height 9
type input "nothing"
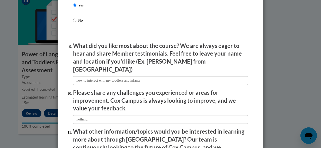
click at [146, 133] on p "What other information/topics would you be interested in learning more about th…" at bounding box center [160, 144] width 175 height 32
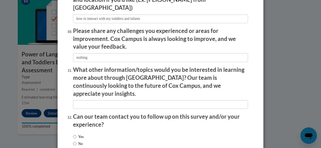
scroll to position [906, 0]
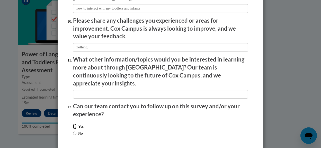
click at [73, 124] on input "Yes" at bounding box center [74, 127] width 3 height 6
radio input "true"
